Goal: Check status: Check status

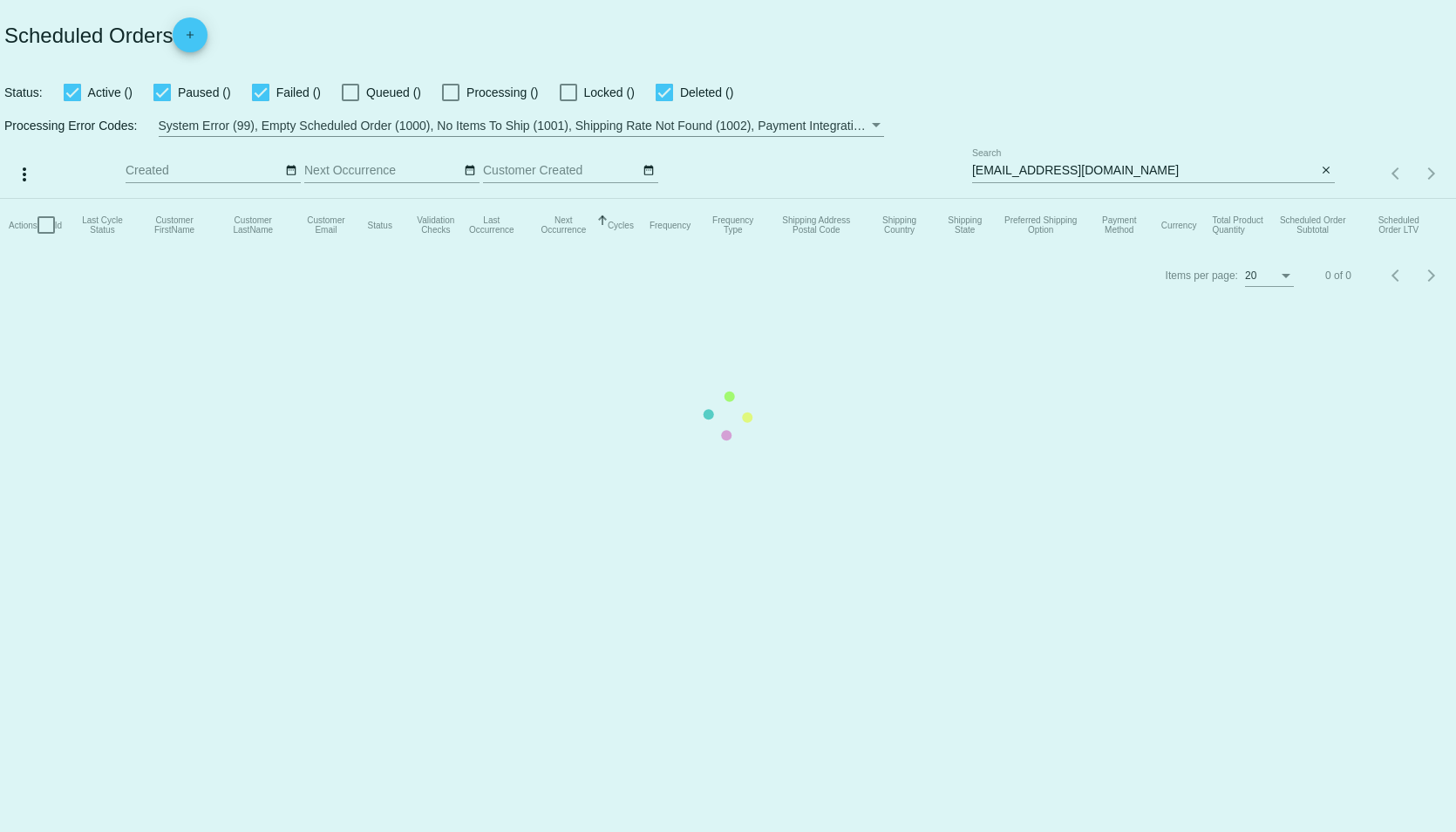
click at [1196, 199] on mat-table "Actions Id Last Cycle Status Customer FirstName Customer LastName Customer Emai…" at bounding box center [728, 224] width 1456 height 53
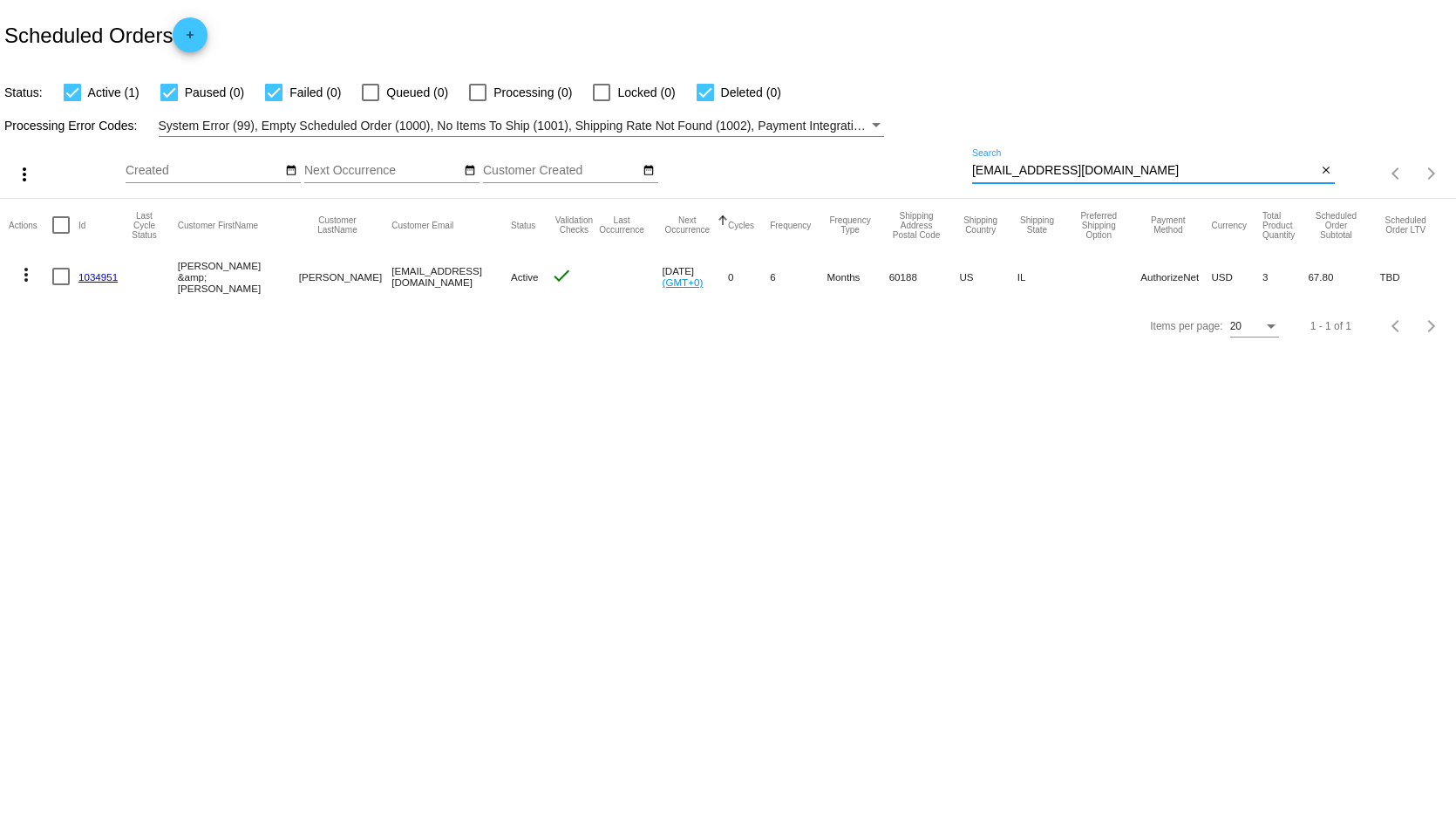
drag, startPoint x: 1192, startPoint y: 174, endPoint x: 918, endPoint y: 184, distance: 274.2
click at [918, 184] on div "more_vert Oct Jan Feb Mar [DATE]" at bounding box center [728, 167] width 1456 height 61
paste input "970251"
type input "970251"
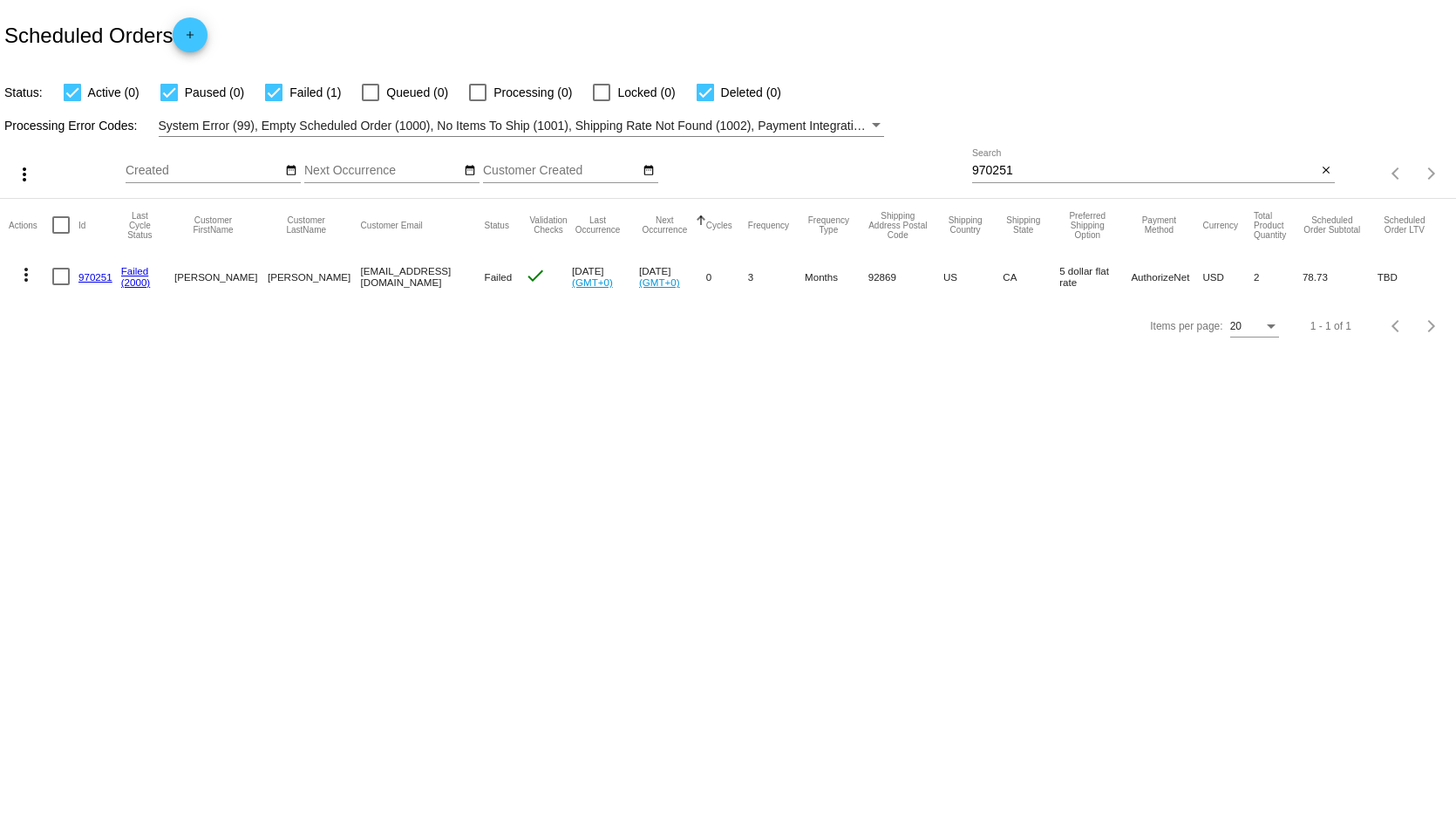
click at [94, 273] on link "970251" at bounding box center [95, 276] width 34 height 12
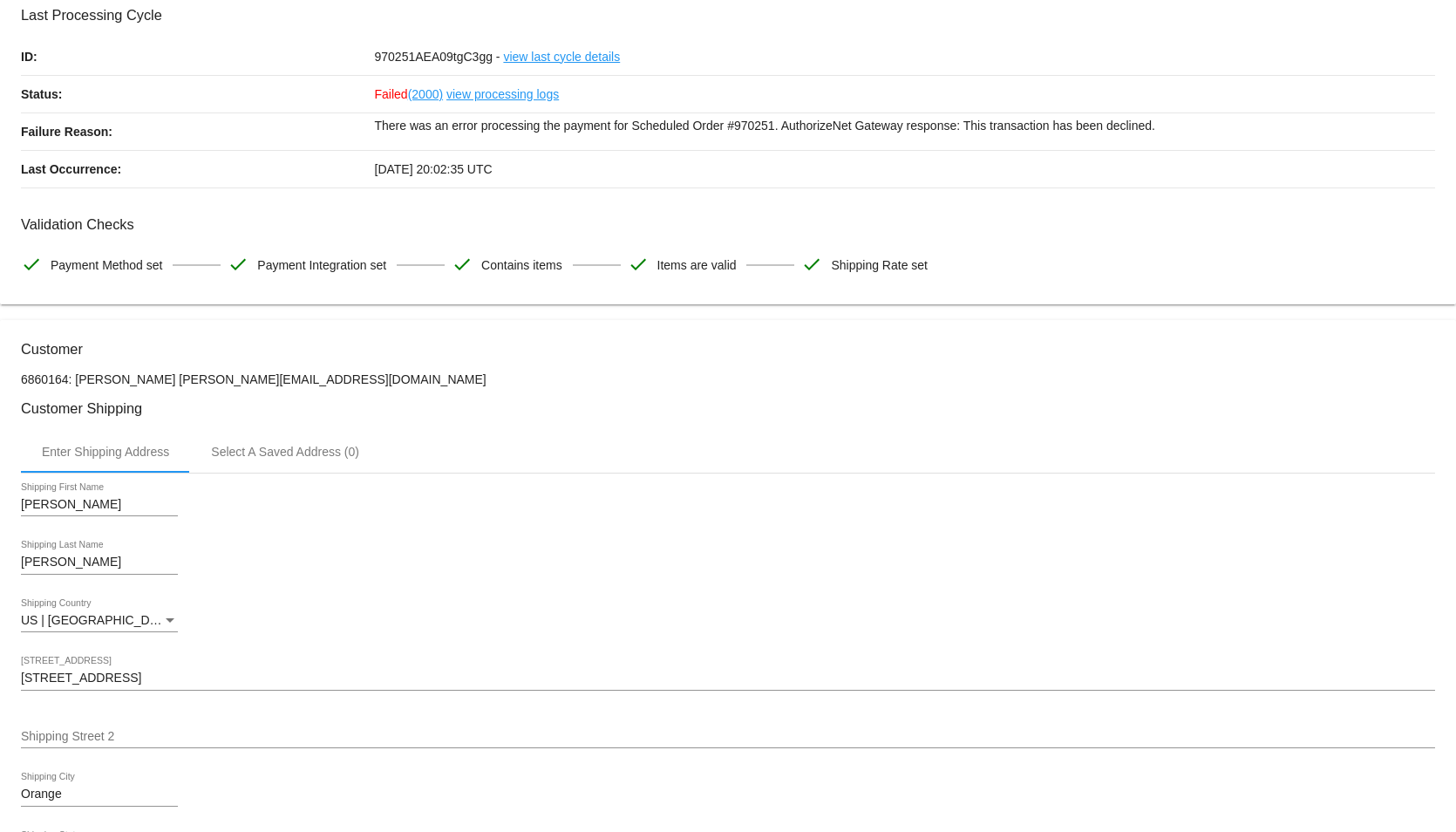
scroll to position [175, 0]
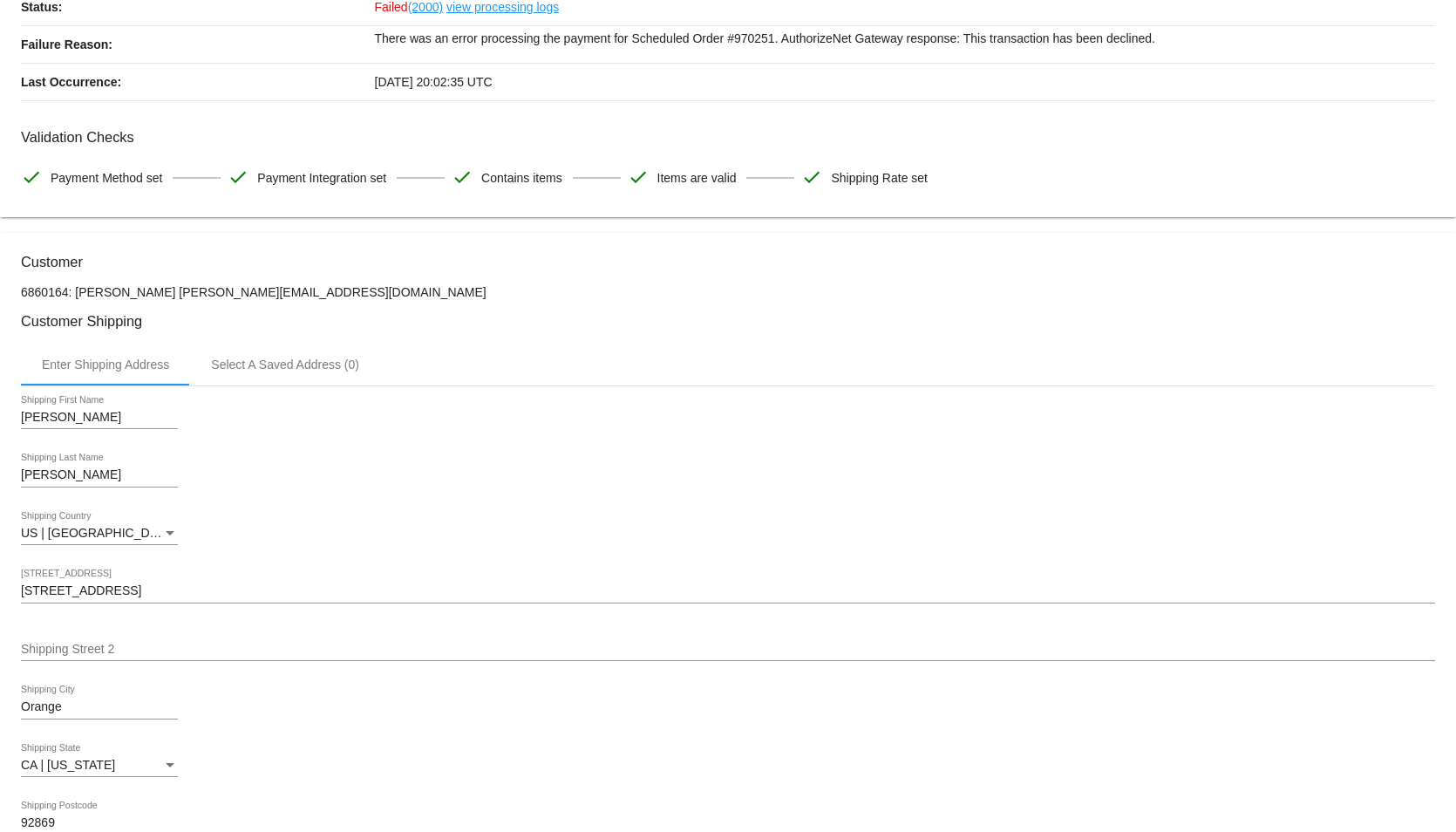
click at [485, 8] on link "view processing logs" at bounding box center [502, 6] width 112 height 37
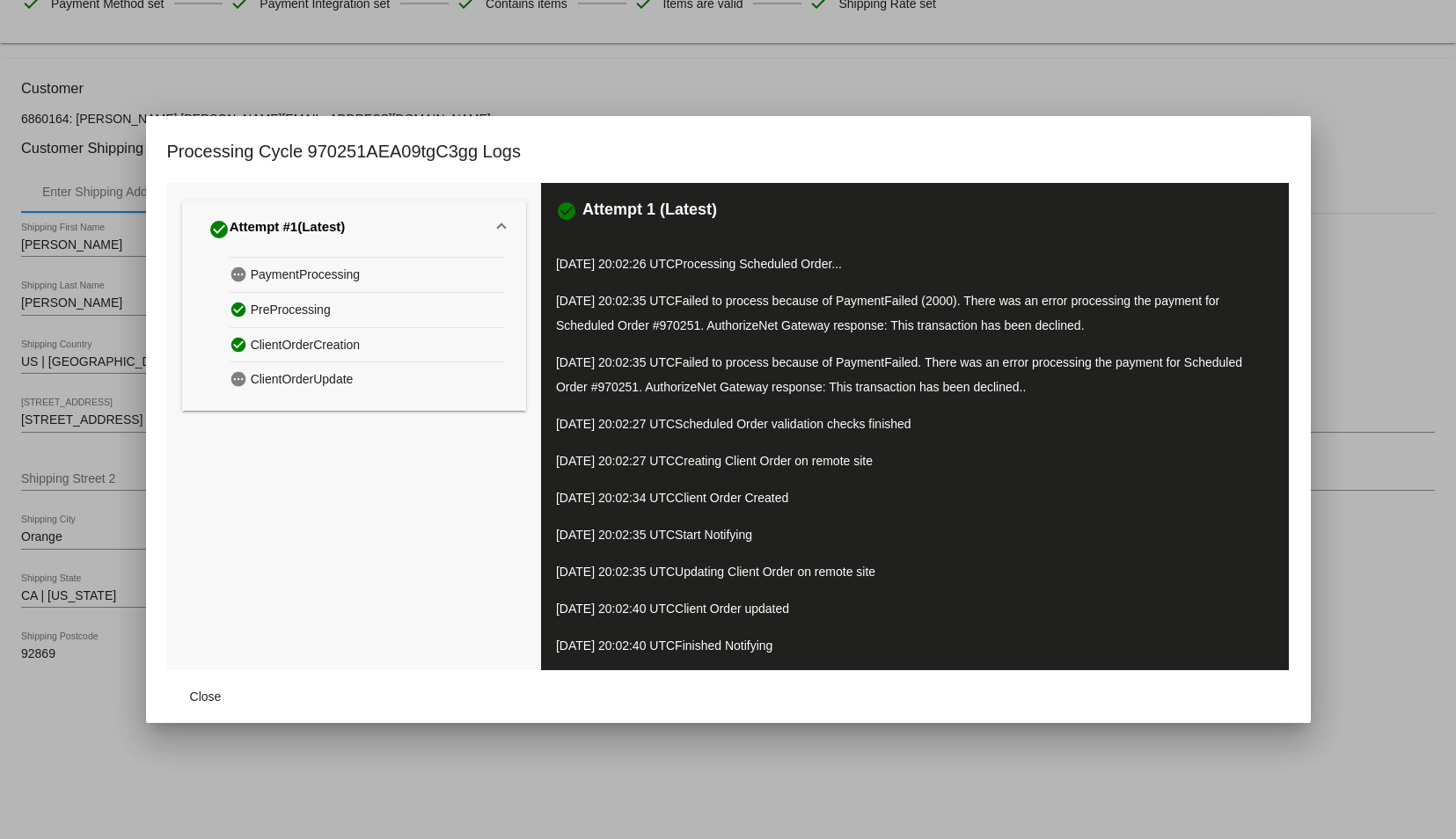
click at [871, 75] on div at bounding box center [728, 420] width 1456 height 839
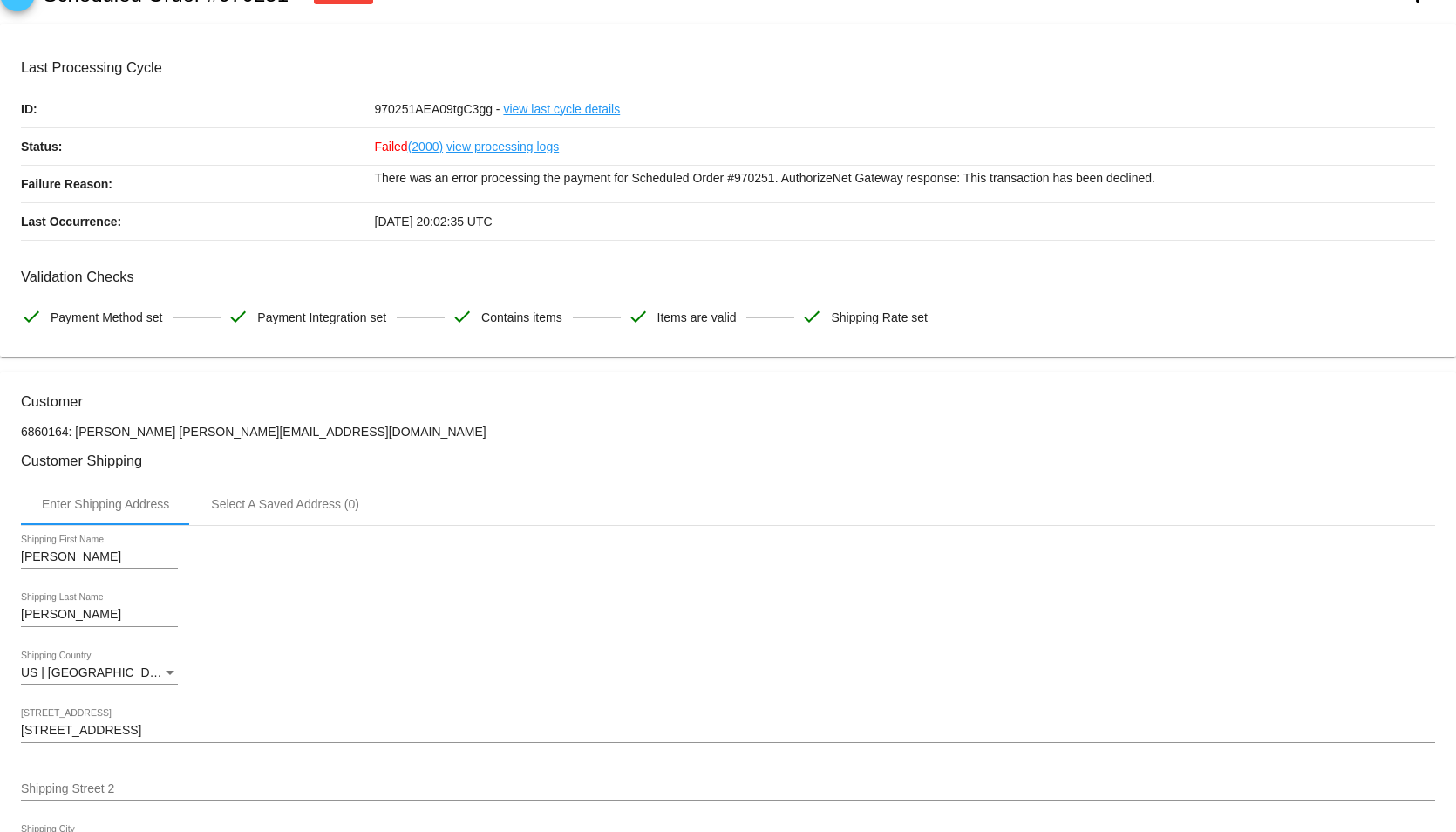
scroll to position [0, 0]
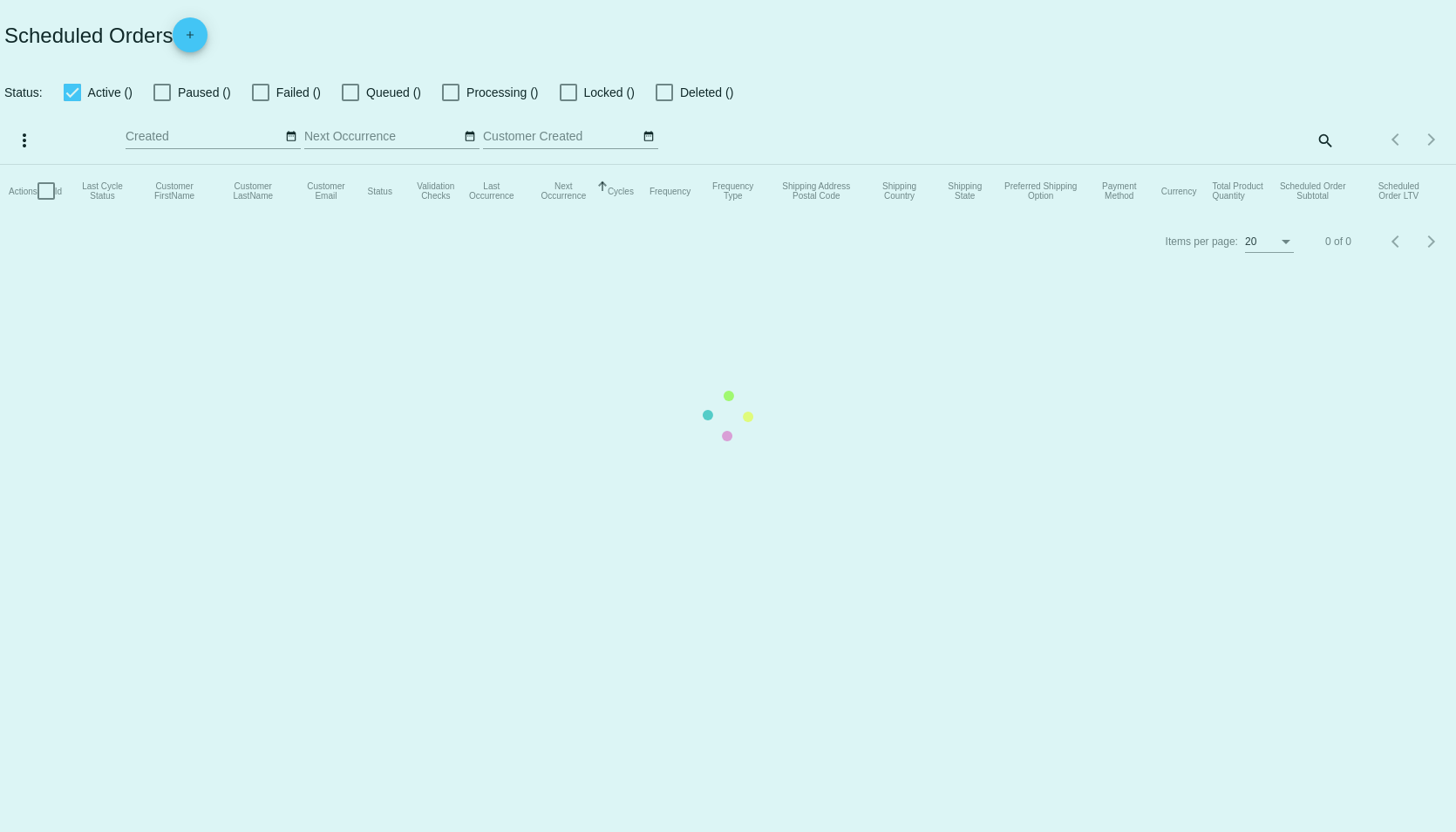
checkbox input "true"
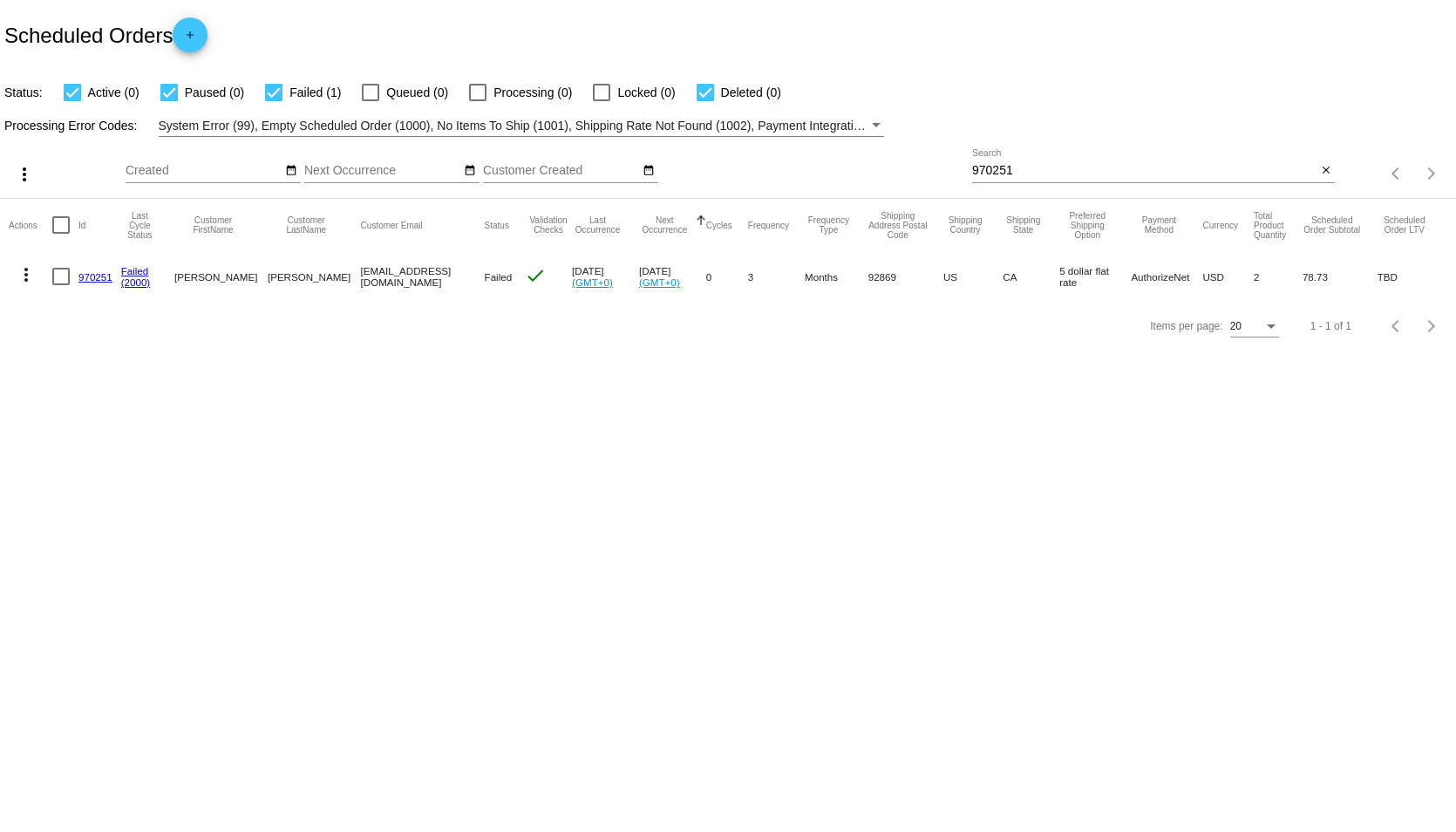
click at [91, 279] on link "970251" at bounding box center [95, 276] width 34 height 12
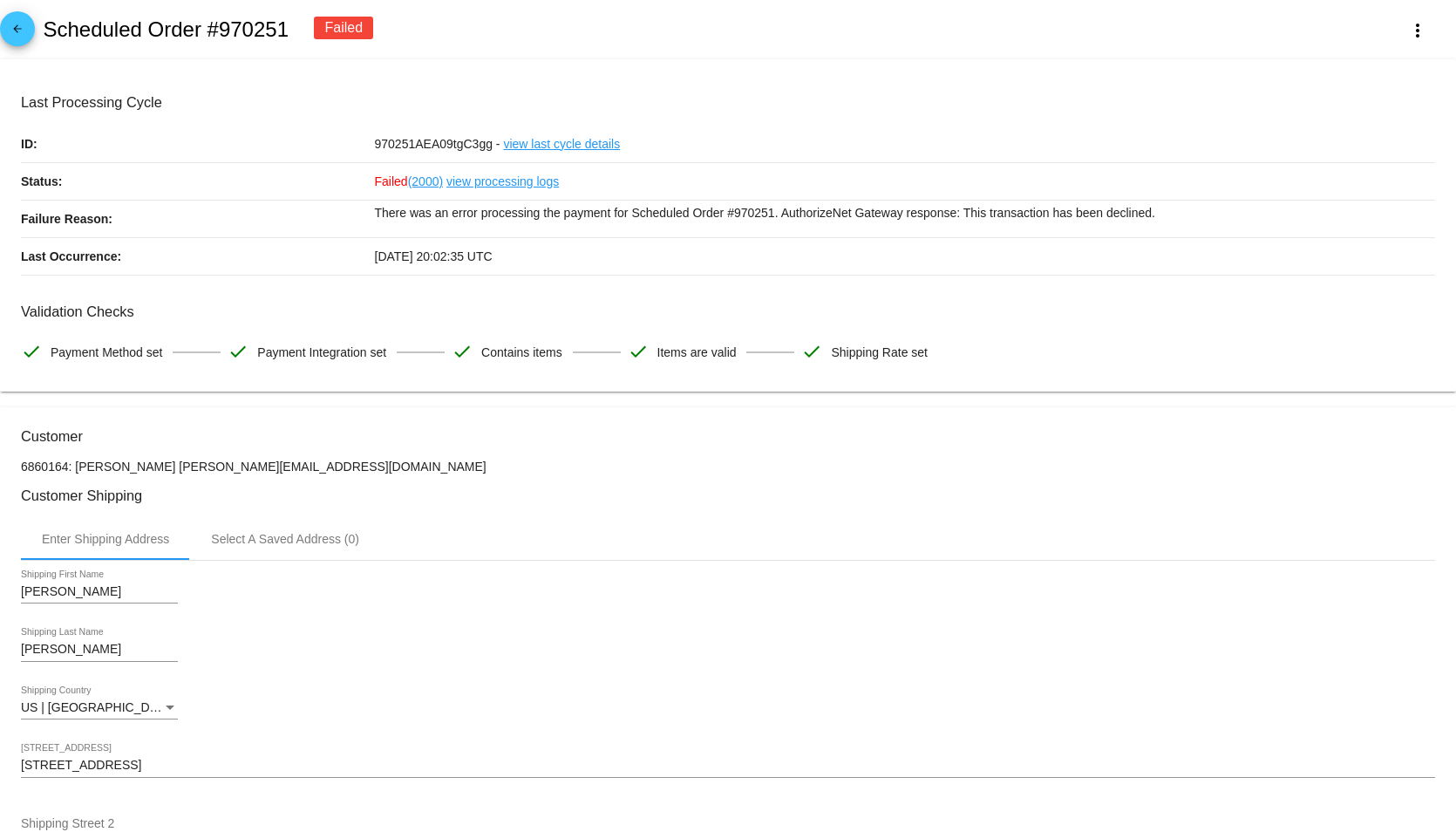
click at [597, 2] on div "arrow_back Scheduled Order #970251 Failed more_vert" at bounding box center [728, 29] width 1456 height 60
drag, startPoint x: 293, startPoint y: 32, endPoint x: 216, endPoint y: 36, distance: 77.1
click at [216, 36] on div "arrow_back Scheduled Order #970251 Failed more_vert" at bounding box center [728, 29] width 1456 height 60
